Goal: Complete application form

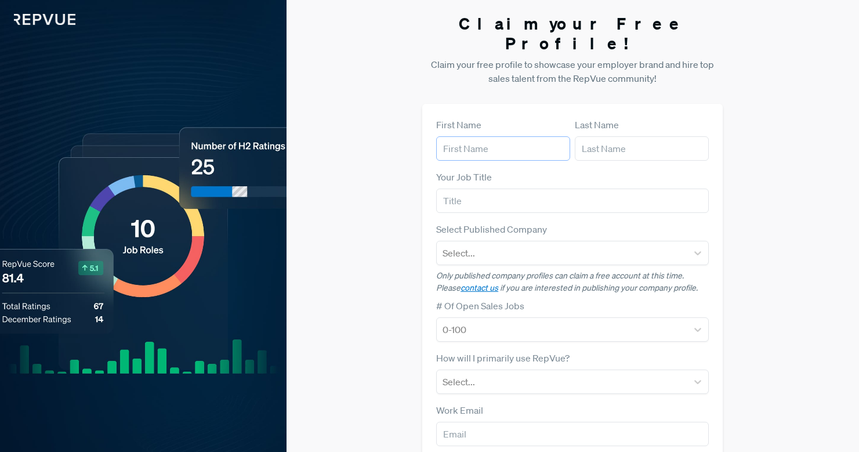
click at [481, 136] on input "text" at bounding box center [503, 148] width 134 height 24
type input "Eche"
type input "Nwabuokei"
type input "Talent Partner"
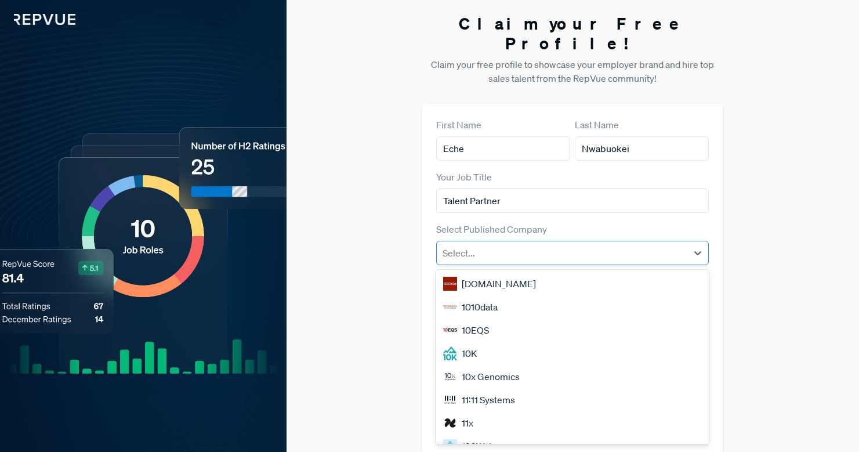
click at [454, 245] on div at bounding box center [562, 253] width 239 height 16
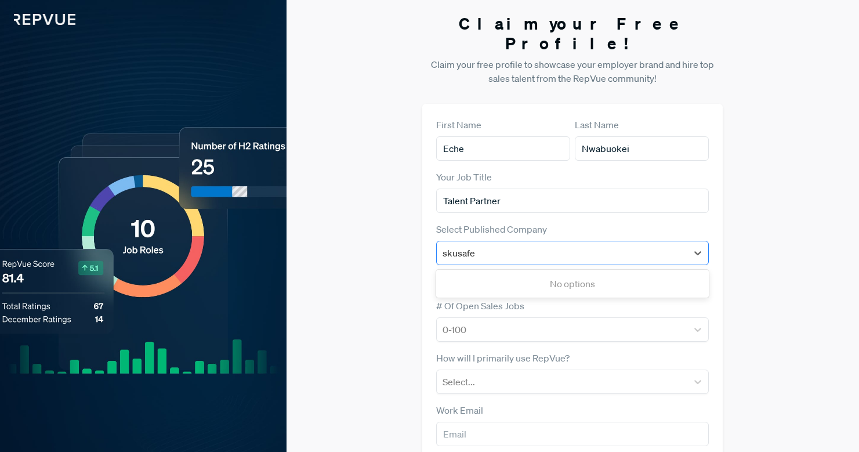
type input "skusafe"
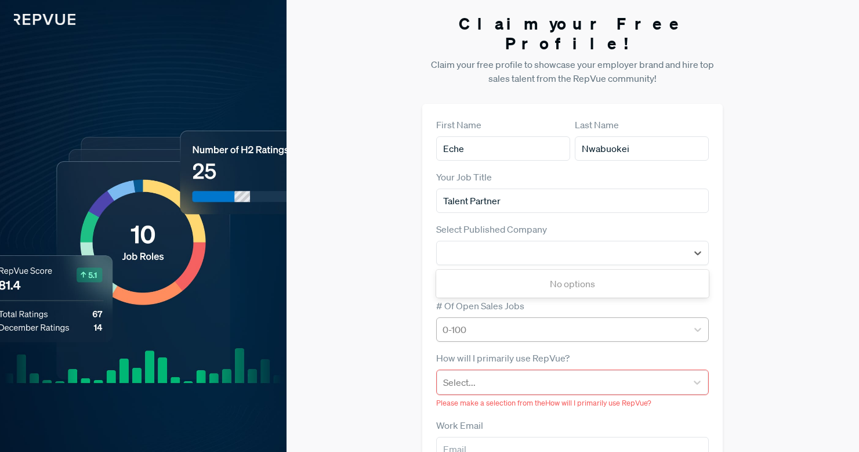
click at [513, 319] on div "0-100" at bounding box center [562, 329] width 251 height 21
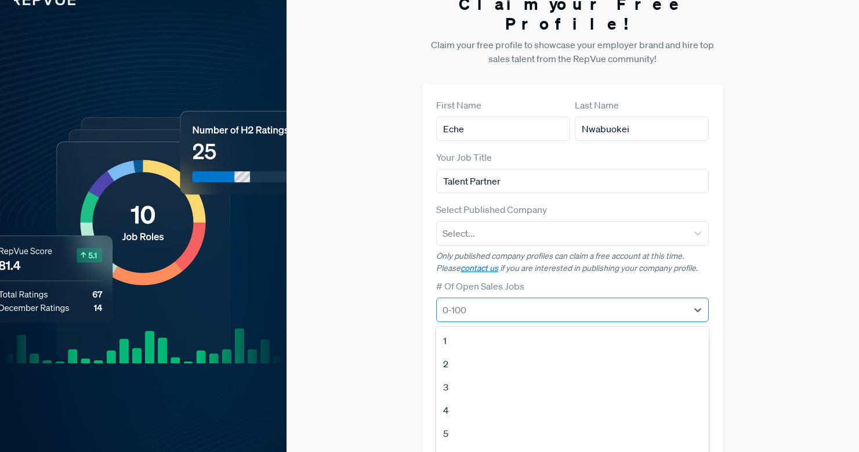
scroll to position [54, 0]
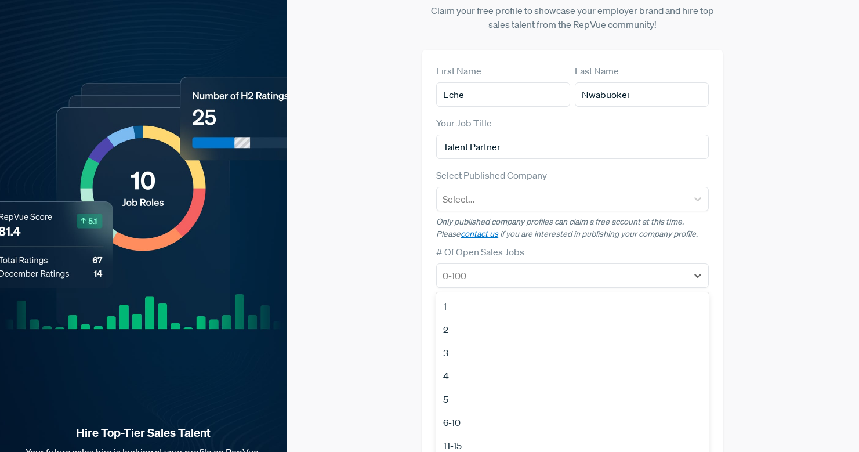
click at [423, 194] on div "First Name Eche Last Name Nwabuokei Your Job Title Talent Partner Select Publis…" at bounding box center [572, 290] width 301 height 481
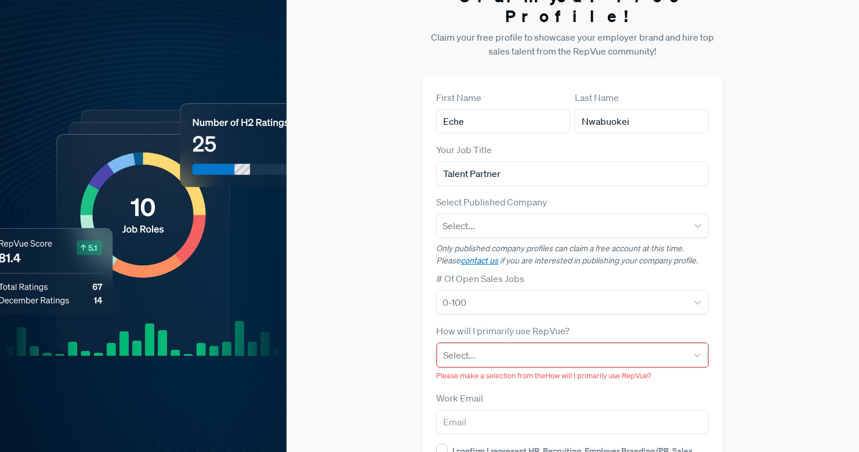
scroll to position [25, 0]
